Goal: Information Seeking & Learning: Learn about a topic

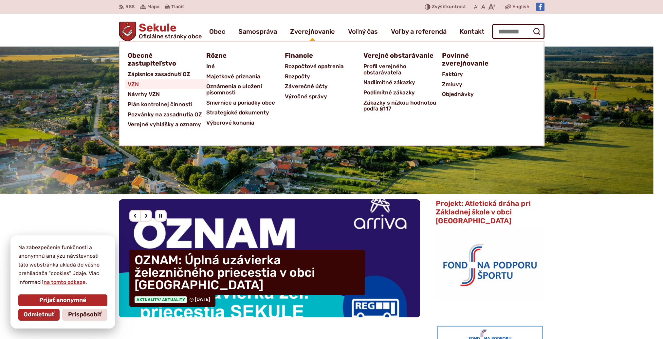
click at [134, 84] on span "VZN" at bounding box center [133, 84] width 11 height 10
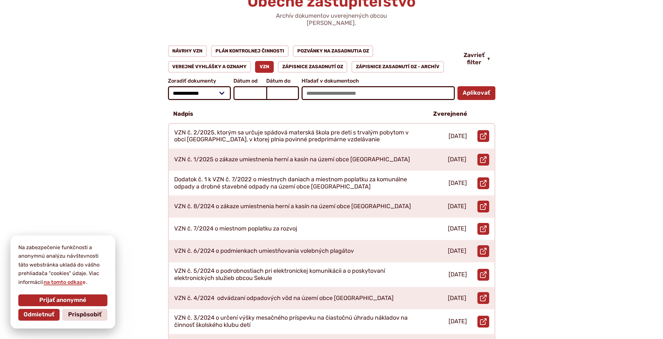
scroll to position [98, 0]
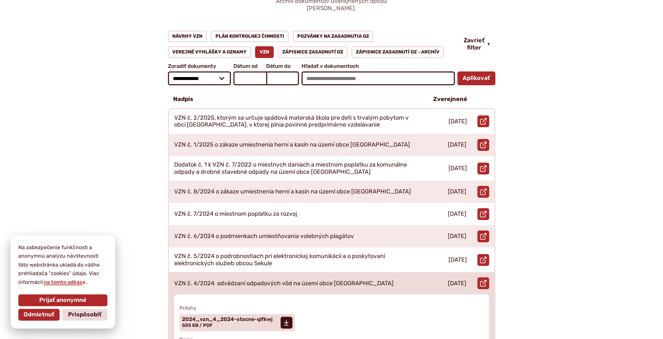
click at [241, 280] on p "VZN č. 4/2024 odvádzaní odpadových vôd na území obce Sekule" at bounding box center [284, 283] width 220 height 7
click at [218, 315] on span "2024_vzn_4_2024-stocne-qlfkwj Veľkosť a typ súboru 505 KB / PDF" at bounding box center [227, 322] width 91 height 16
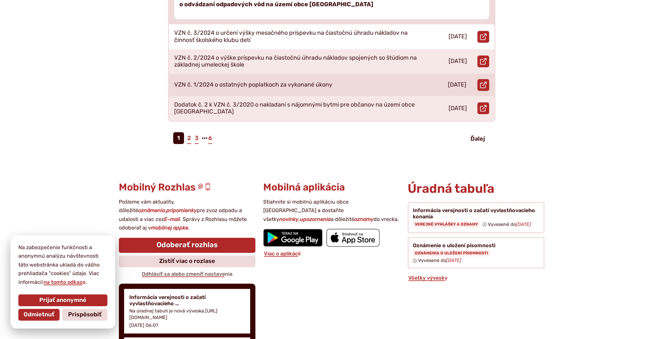
scroll to position [459, 0]
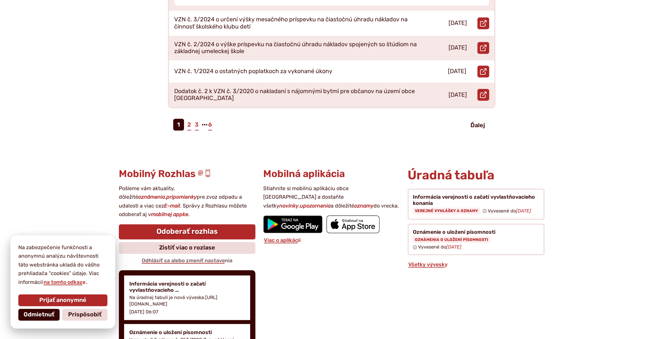
click at [24, 317] on span "Odmietnuť" at bounding box center [39, 314] width 31 height 7
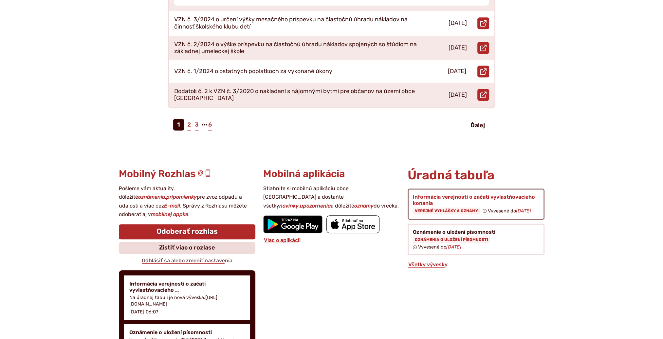
click at [442, 202] on figure at bounding box center [476, 203] width 137 height 31
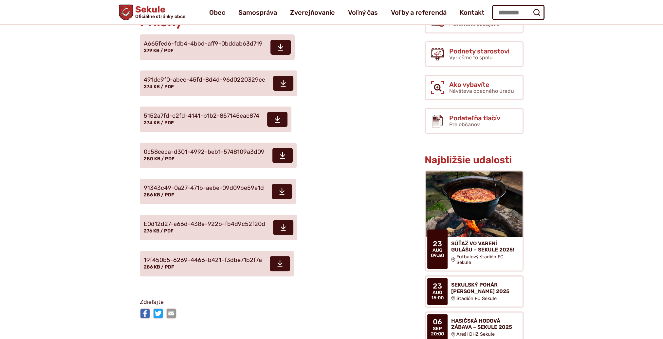
scroll to position [131, 0]
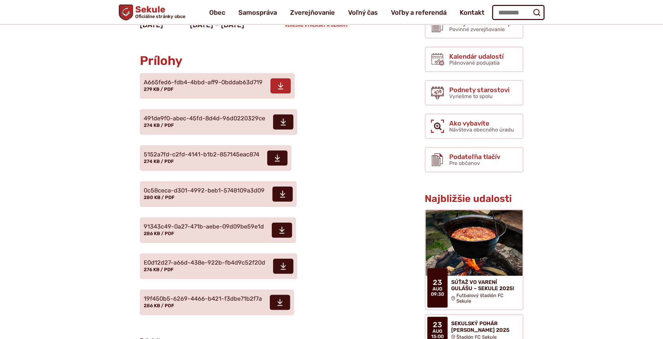
click at [275, 93] on span at bounding box center [281, 85] width 20 height 15
click at [280, 126] on icon at bounding box center [283, 122] width 6 height 8
click at [275, 162] on icon at bounding box center [278, 158] width 6 height 8
click at [281, 197] on use at bounding box center [282, 193] width 5 height 7
click at [279, 234] on icon at bounding box center [282, 230] width 6 height 8
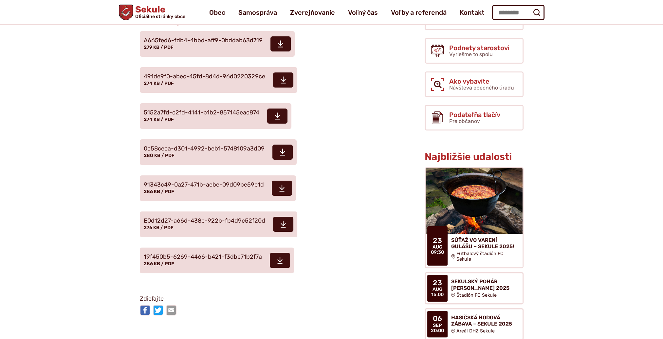
scroll to position [164, 0]
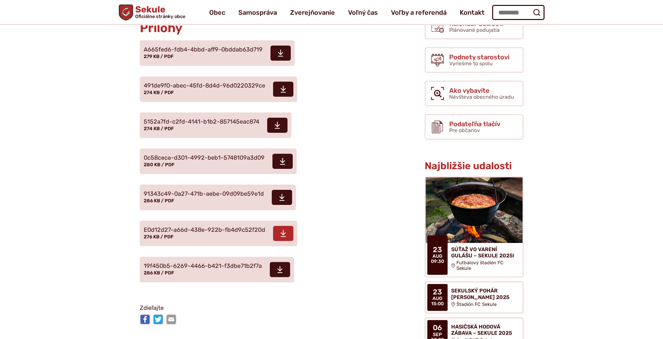
click at [280, 237] on icon at bounding box center [283, 233] width 6 height 8
click at [273, 277] on span at bounding box center [280, 269] width 20 height 15
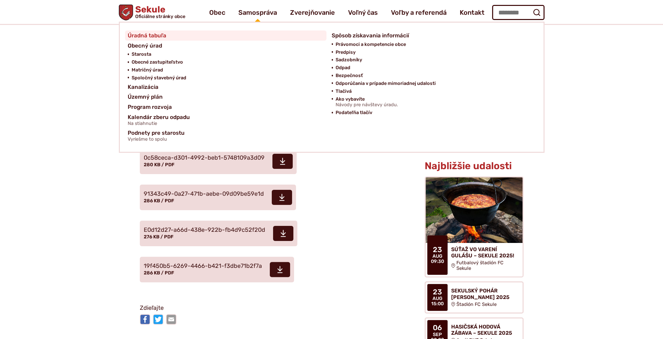
click at [150, 34] on span "Úradná tabuľa" at bounding box center [147, 35] width 39 height 10
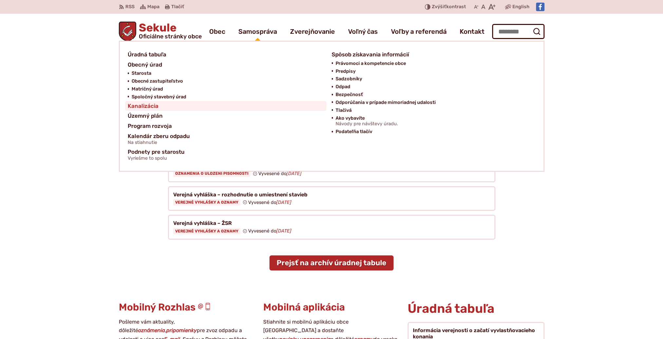
click at [150, 105] on span "Kanalizácia" at bounding box center [143, 106] width 31 height 10
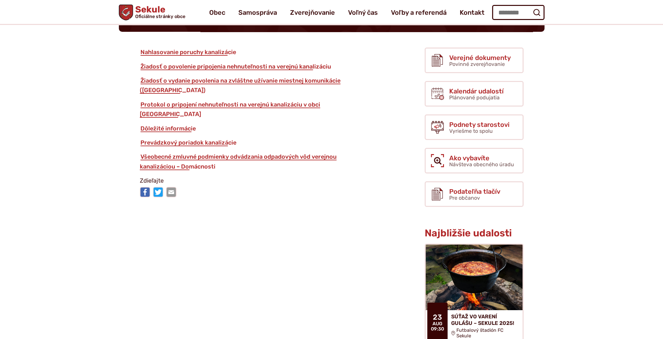
scroll to position [66, 0]
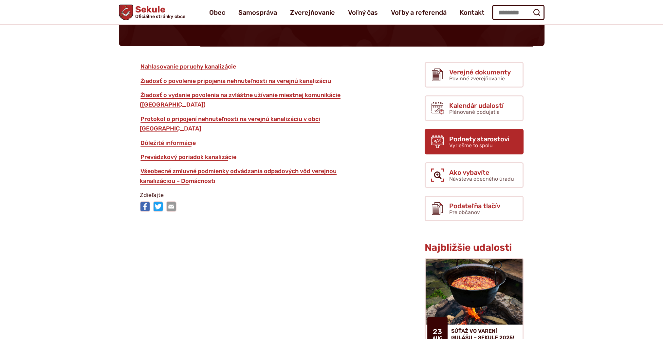
click at [476, 142] on span "Vyriešme to spolu" at bounding box center [472, 145] width 44 height 6
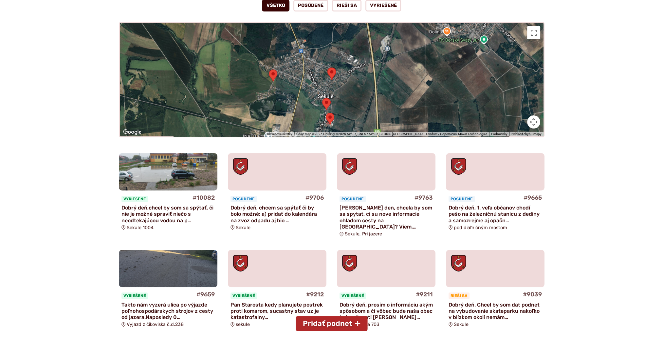
scroll to position [131, 0]
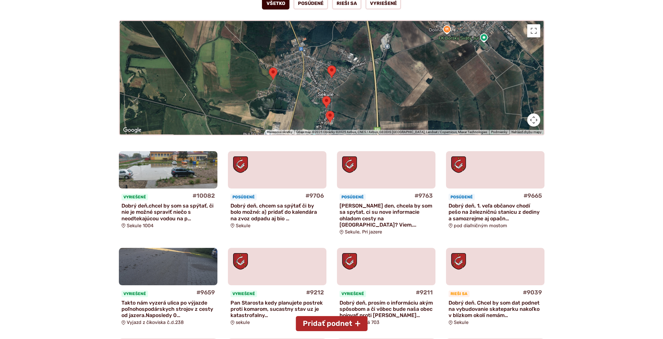
click at [273, 214] on p "Dobrý deň, chcem sa spýtať či by bolo možné: a) pridať do kalendára na zvoz odp…" at bounding box center [277, 211] width 93 height 19
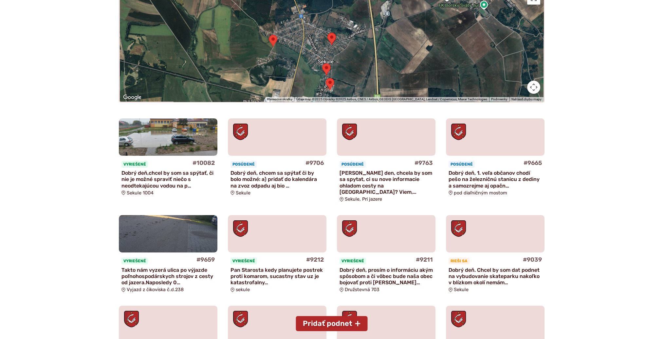
click at [265, 271] on p "Pan Starosta kedy planujete postrek proti komarom, sucastny stav uz je katastro…" at bounding box center [277, 276] width 93 height 19
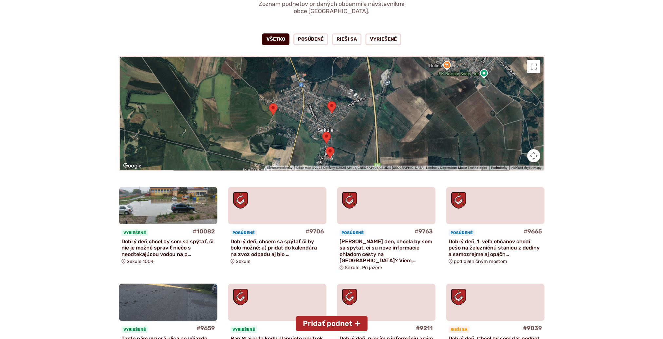
scroll to position [98, 0]
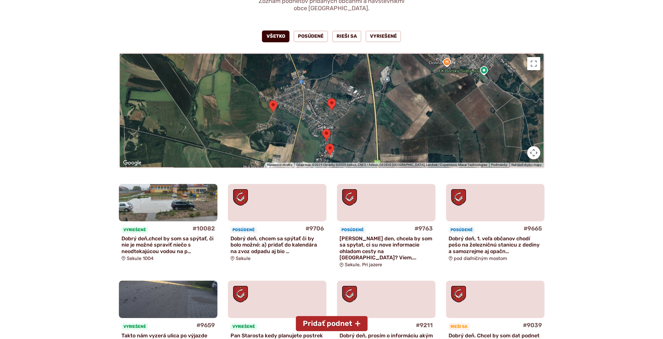
click at [375, 251] on p "Dobry den, chcela by som sa spytat, ci su nove informacie ohladom cesty na sutr…" at bounding box center [386, 247] width 93 height 25
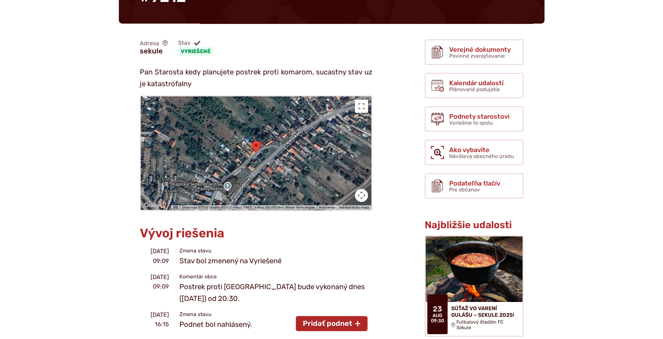
scroll to position [98, 0]
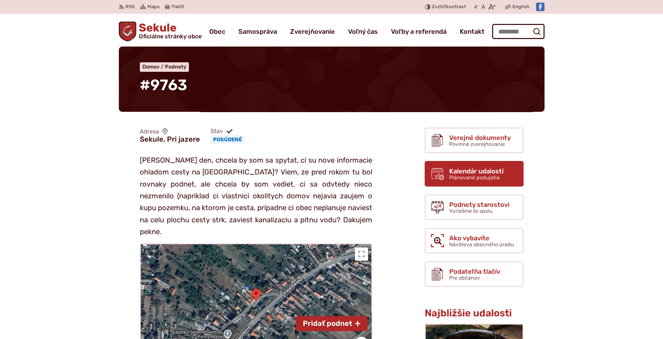
click at [474, 174] on span "Plánované podujatia" at bounding box center [475, 177] width 50 height 6
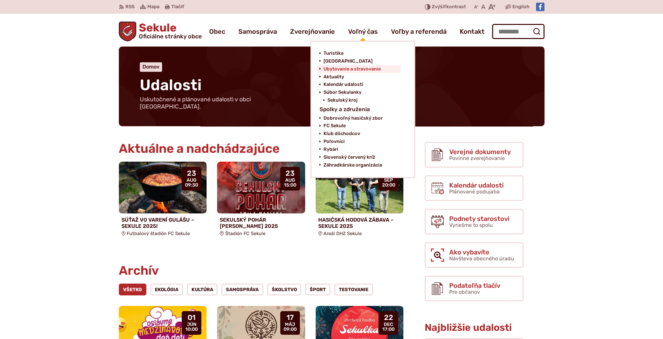
click at [342, 68] on span "Ubytovanie a stravovanie" at bounding box center [351, 69] width 57 height 8
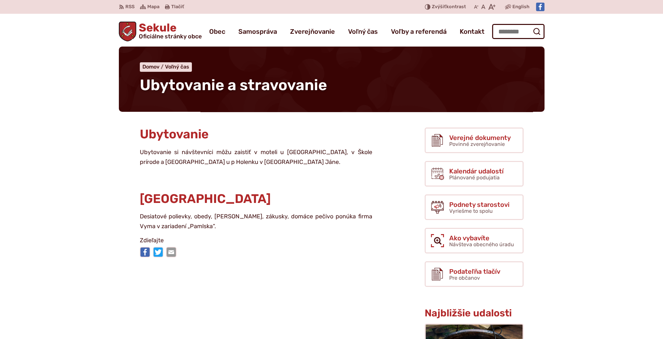
click at [152, 25] on span "Sekule Oficiálne stránky obce" at bounding box center [169, 30] width 66 height 17
